Goal: Find specific page/section: Find specific page/section

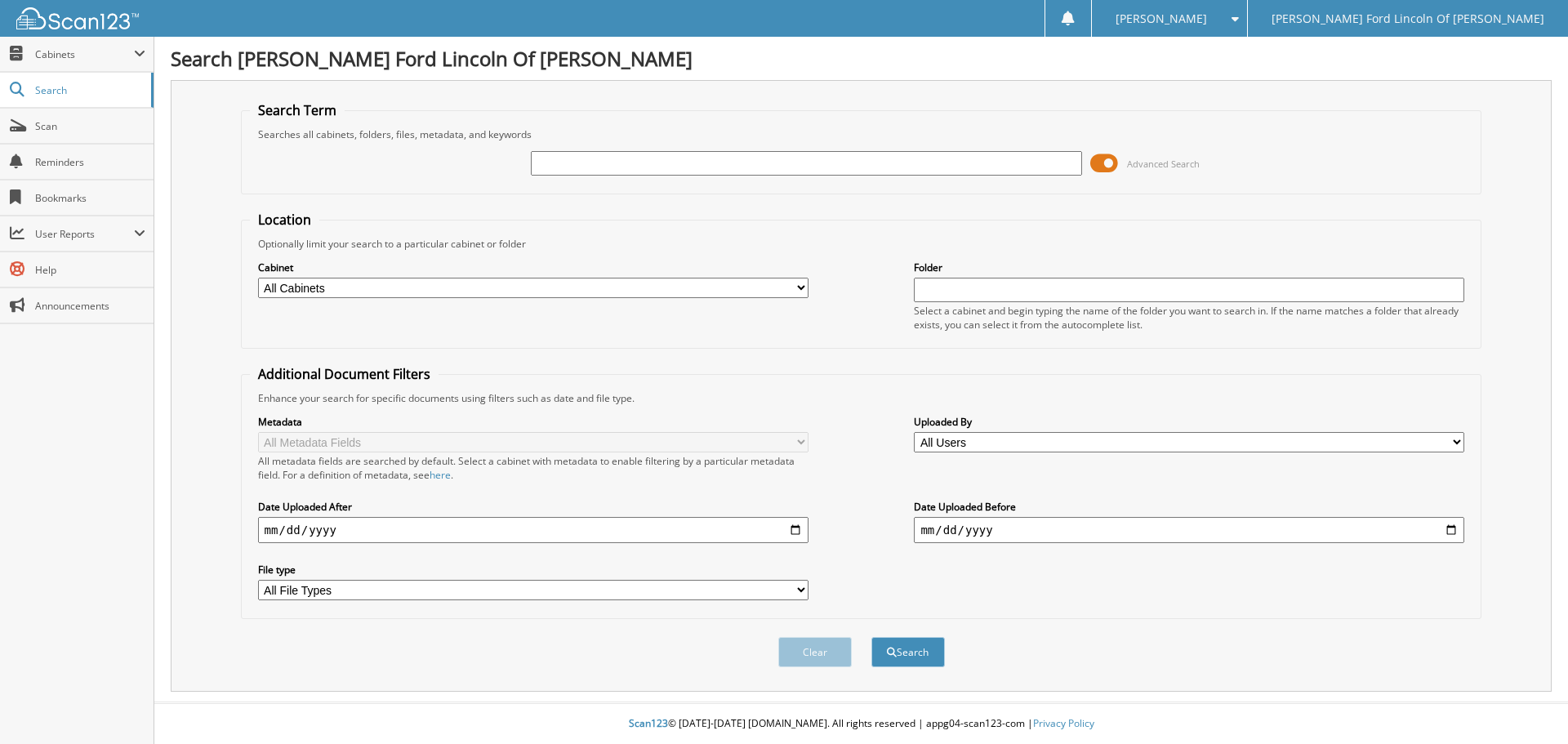
click at [571, 164] on input "text" at bounding box center [805, 163] width 551 height 24
type input "34272"
click at [871, 637] on button "Search" at bounding box center [908, 652] width 73 height 31
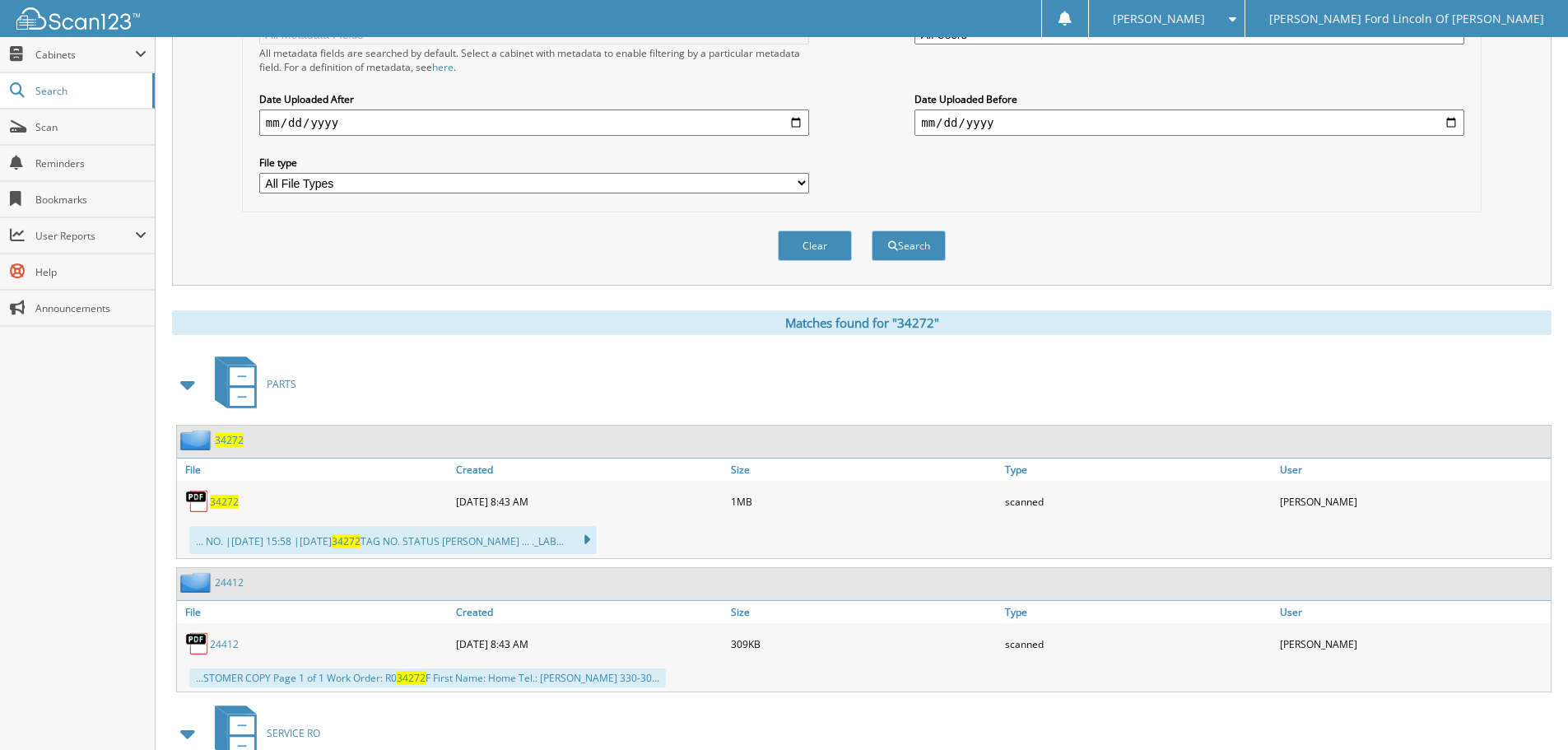
scroll to position [658, 0]
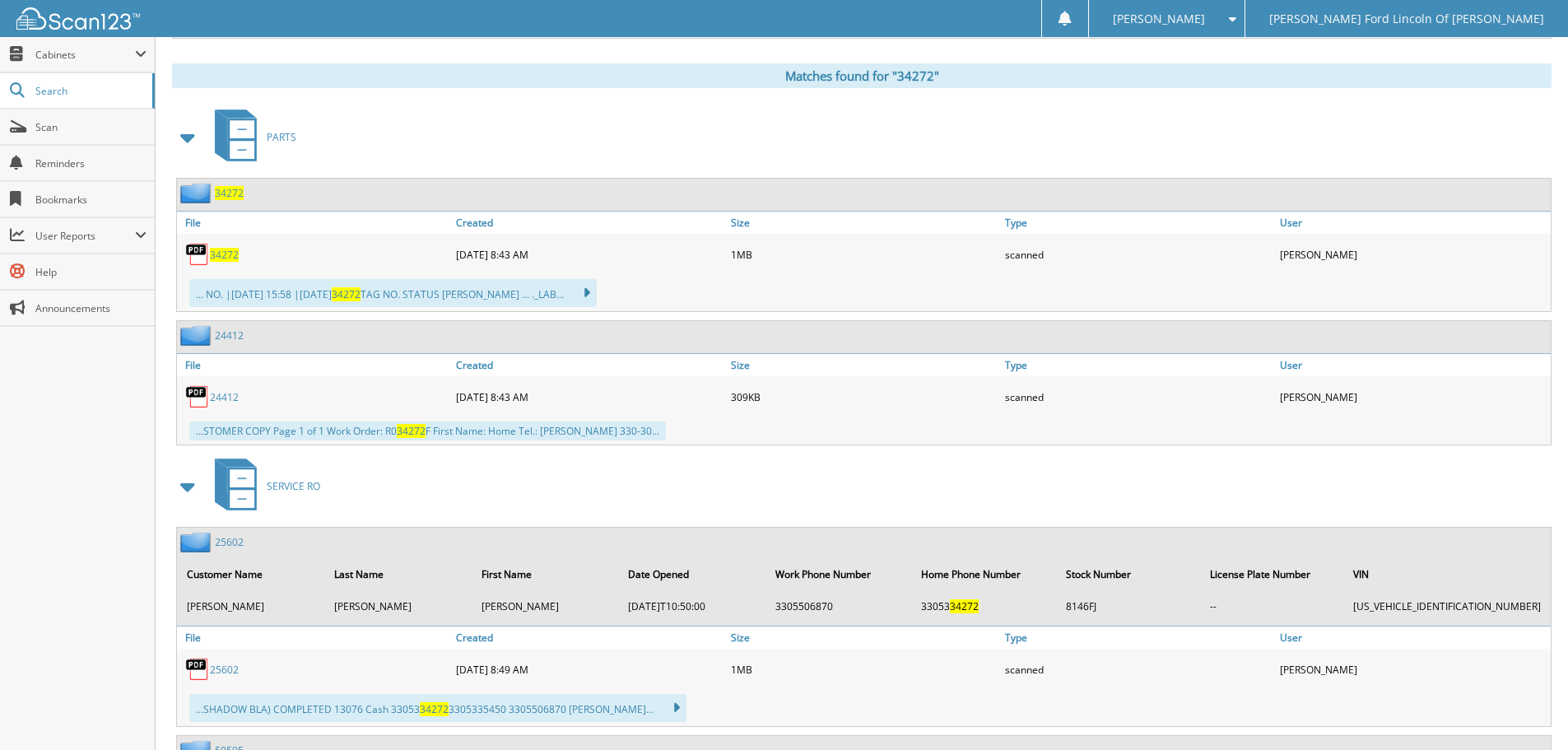
click at [249, 190] on div "34272" at bounding box center [863, 195] width 1373 height 32
click at [242, 190] on link "34272" at bounding box center [228, 193] width 29 height 14
